Goal: Transaction & Acquisition: Purchase product/service

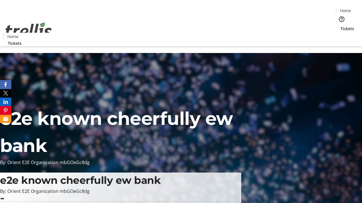
click at [340, 26] on span "Tickets" at bounding box center [347, 29] width 14 height 6
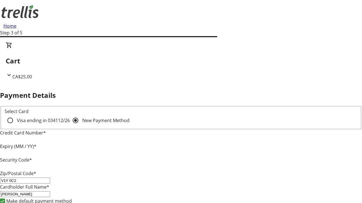
type input "V1Y 0C2"
